Goal: Task Accomplishment & Management: Use online tool/utility

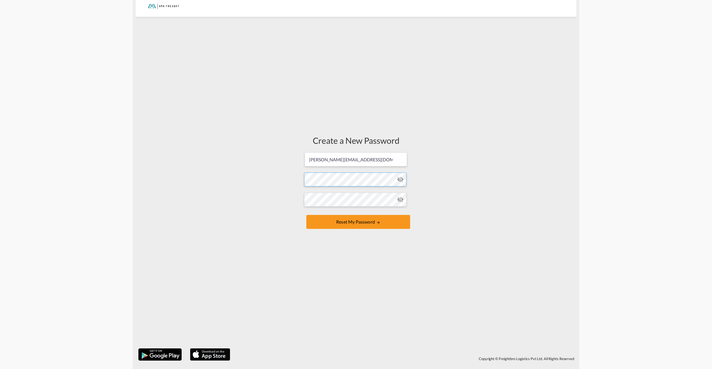
click at [328, 176] on form "[PERSON_NAME][EMAIL_ADDRESS][DOMAIN_NAME] Password must contain the following: …" at bounding box center [356, 191] width 104 height 79
click at [324, 209] on form "[PERSON_NAME][EMAIL_ADDRESS][DOMAIN_NAME] Password must contain the following: …" at bounding box center [356, 191] width 104 height 79
click at [379, 218] on button "Reset my password" at bounding box center [358, 222] width 104 height 14
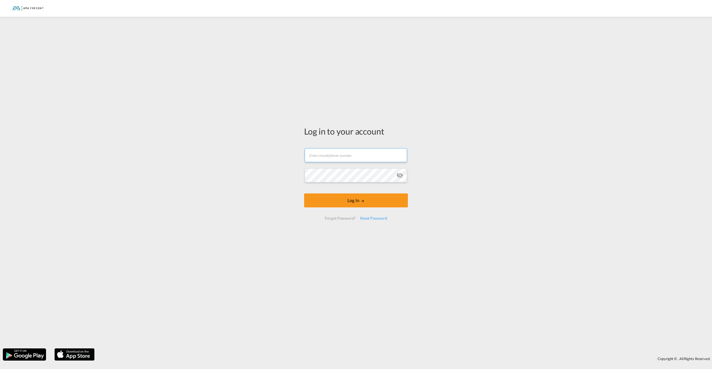
type input "[PERSON_NAME][EMAIL_ADDRESS][DOMAIN_NAME]"
click at [357, 208] on form "[PERSON_NAME][EMAIL_ADDRESS][DOMAIN_NAME] Log In Forgot Password? Reset Password" at bounding box center [356, 184] width 104 height 83
click at [359, 205] on button "Log In" at bounding box center [356, 200] width 104 height 14
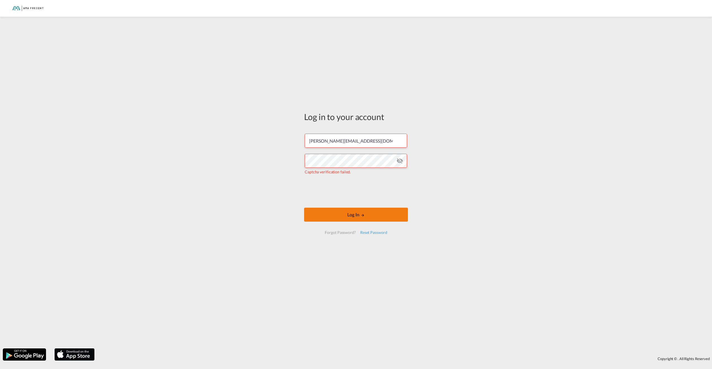
click at [383, 217] on button "Log In" at bounding box center [356, 215] width 104 height 14
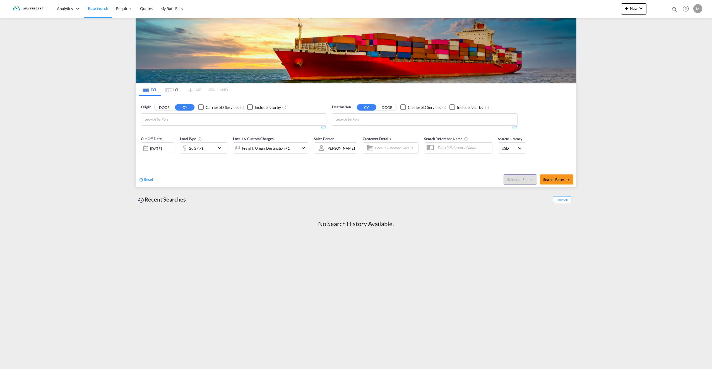
click at [383, 106] on button "DOOR" at bounding box center [387, 107] width 20 height 6
click at [368, 106] on button "CY" at bounding box center [367, 107] width 20 height 6
click at [475, 146] on input "text" at bounding box center [464, 147] width 58 height 8
click at [406, 149] on input "Enter Customer Details" at bounding box center [396, 148] width 42 height 8
click at [304, 150] on md-icon "icon-chevron-down" at bounding box center [303, 148] width 7 height 7
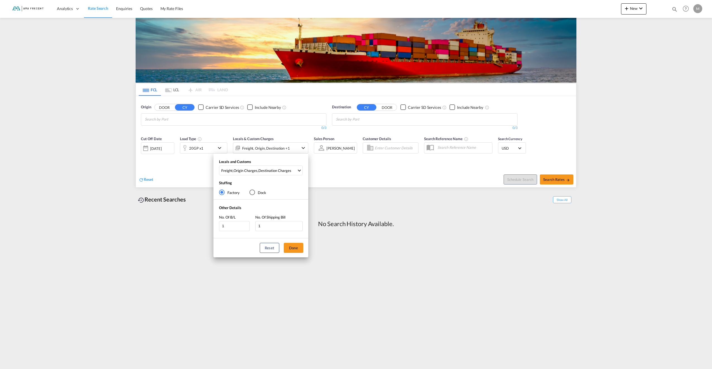
click at [304, 150] on div "Locals and Customs Freight , Origin Charges , Destination Charges Clear All Sel…" at bounding box center [356, 184] width 712 height 369
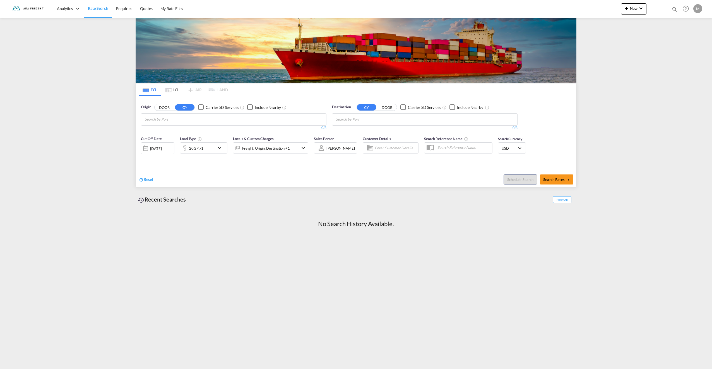
click at [218, 151] on md-icon "icon-chevron-down" at bounding box center [220, 148] width 9 height 7
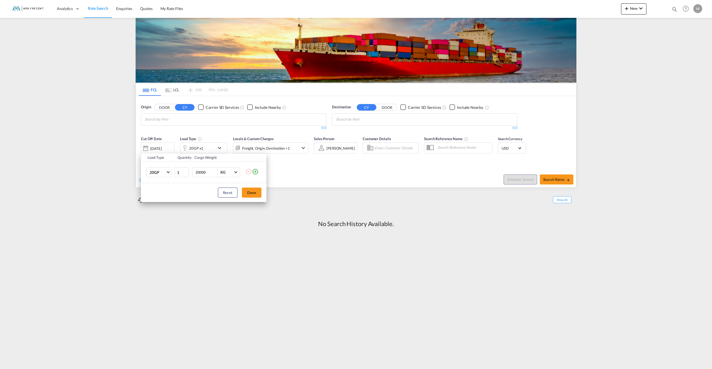
click at [218, 150] on div "Load Type Quantity Cargo Weight 20GP 20GP 40GP 40HC 45HC 20RE 40RE 40HR 20OT 40…" at bounding box center [356, 184] width 712 height 369
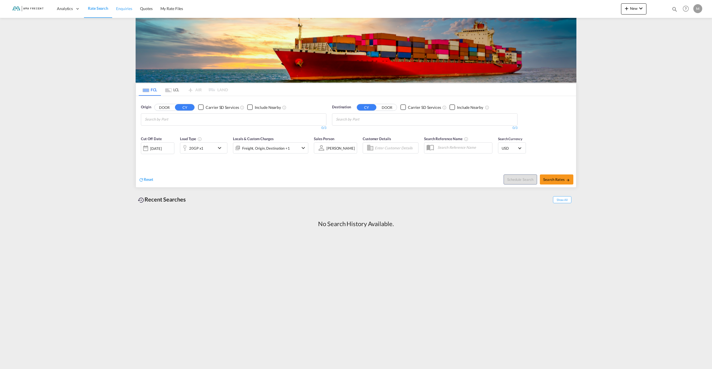
click at [121, 4] on link "Enquiries" at bounding box center [124, 9] width 24 height 18
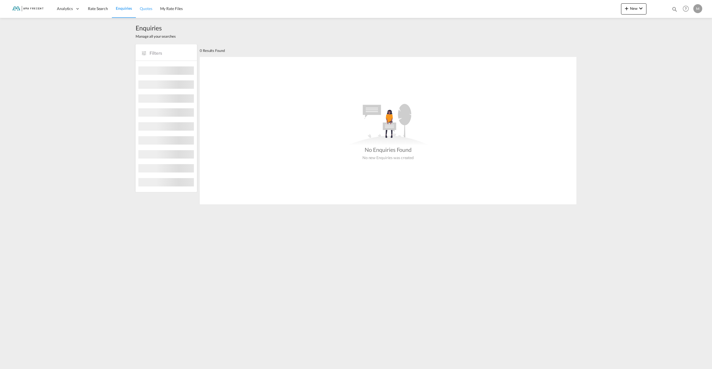
click at [140, 10] on span "Quotes" at bounding box center [146, 8] width 12 height 5
click at [166, 10] on span "My Rate Files" at bounding box center [171, 8] width 23 height 5
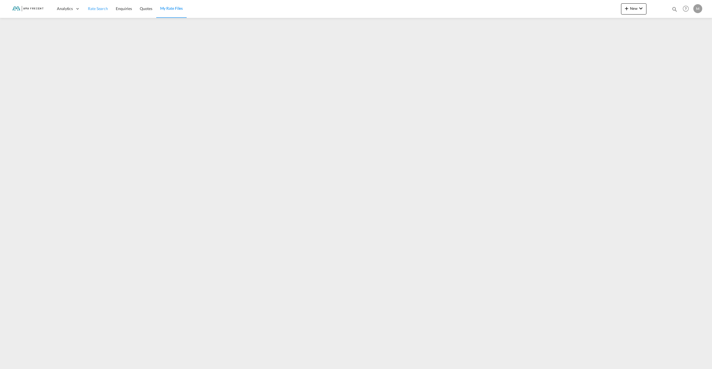
click at [90, 11] on link "Rate Search" at bounding box center [98, 9] width 28 height 18
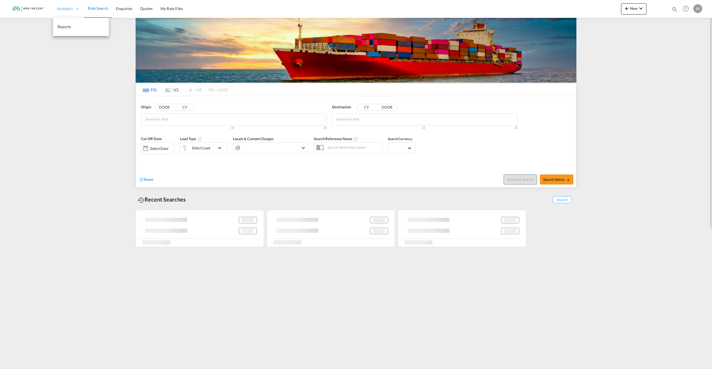
click at [70, 10] on span "Analytics" at bounding box center [65, 9] width 16 height 6
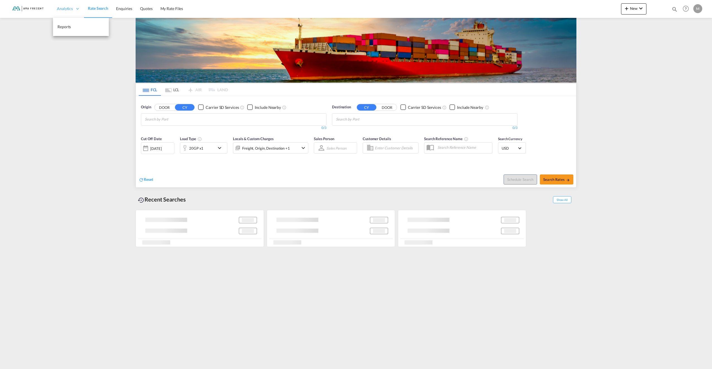
click at [70, 10] on span "Analytics" at bounding box center [65, 9] width 16 height 6
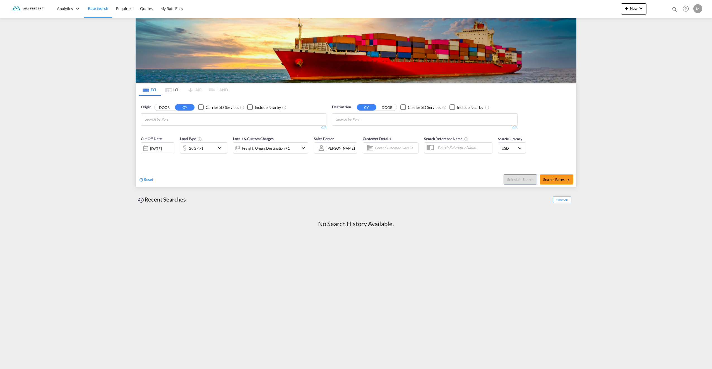
click at [177, 92] on md-tab-item "LCL" at bounding box center [172, 89] width 22 height 12
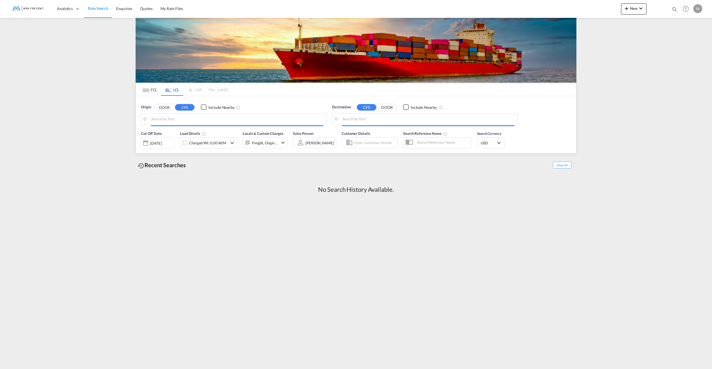
click at [154, 91] on md-tab-item "FCL" at bounding box center [150, 89] width 22 height 12
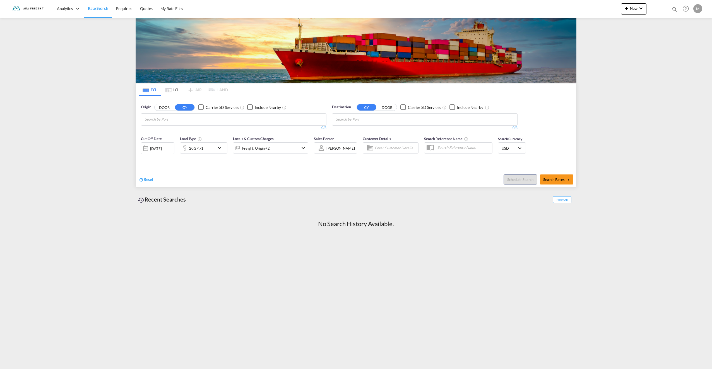
click at [483, 201] on div "Recent Searches Show All" at bounding box center [356, 197] width 441 height 15
click at [202, 124] on md-chips at bounding box center [233, 120] width 185 height 12
